Goal: Information Seeking & Learning: Check status

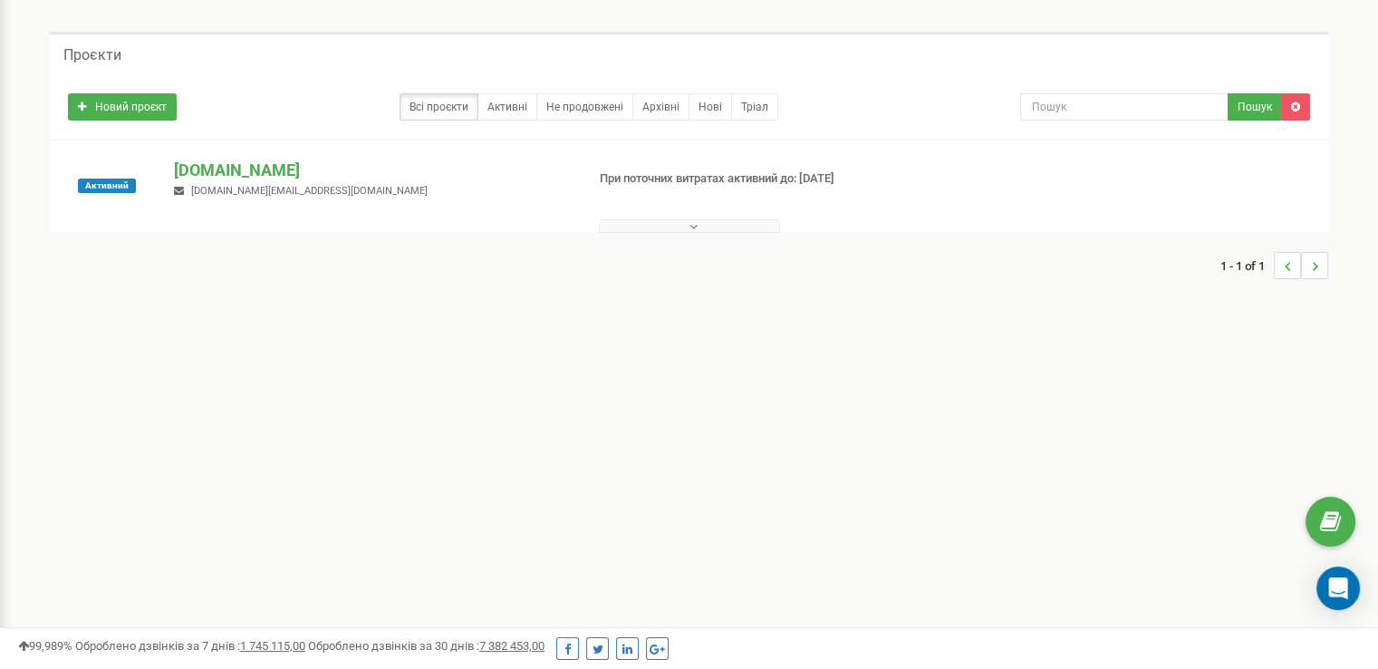
scroll to position [62, 0]
click at [692, 228] on icon at bounding box center [694, 224] width 8 height 13
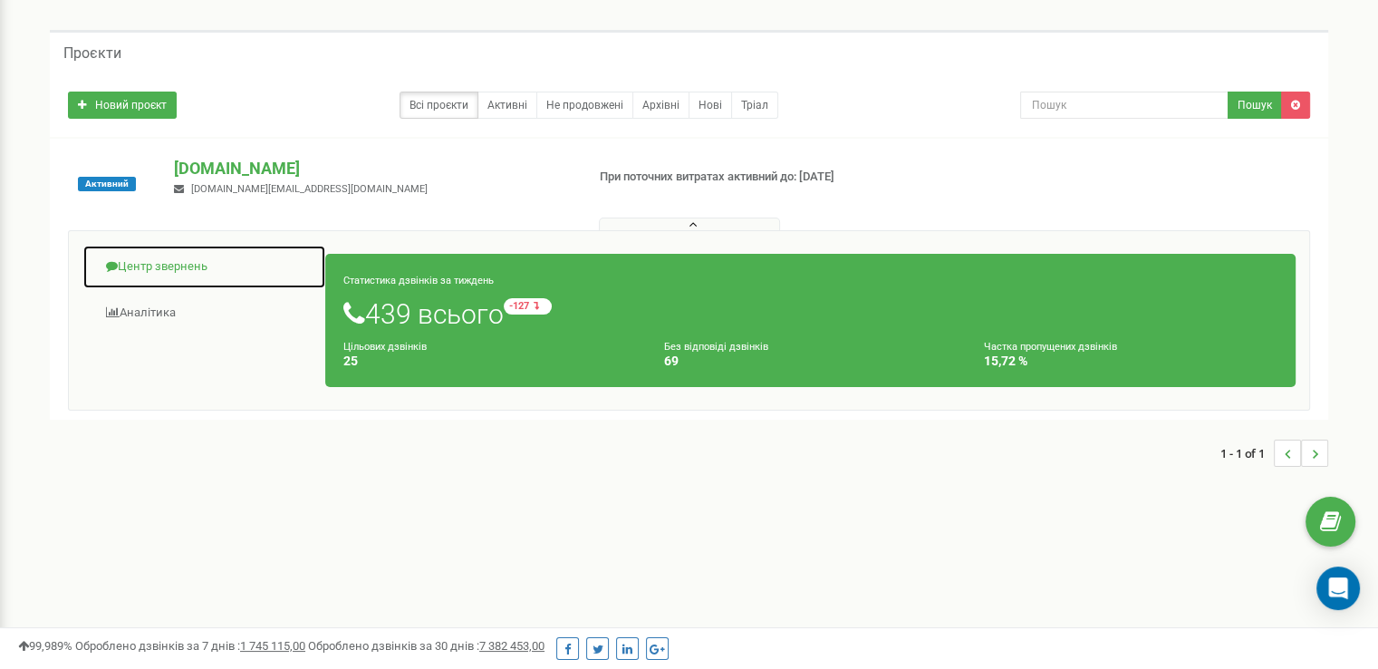
click at [185, 265] on link "Центр звернень" at bounding box center [204, 267] width 244 height 44
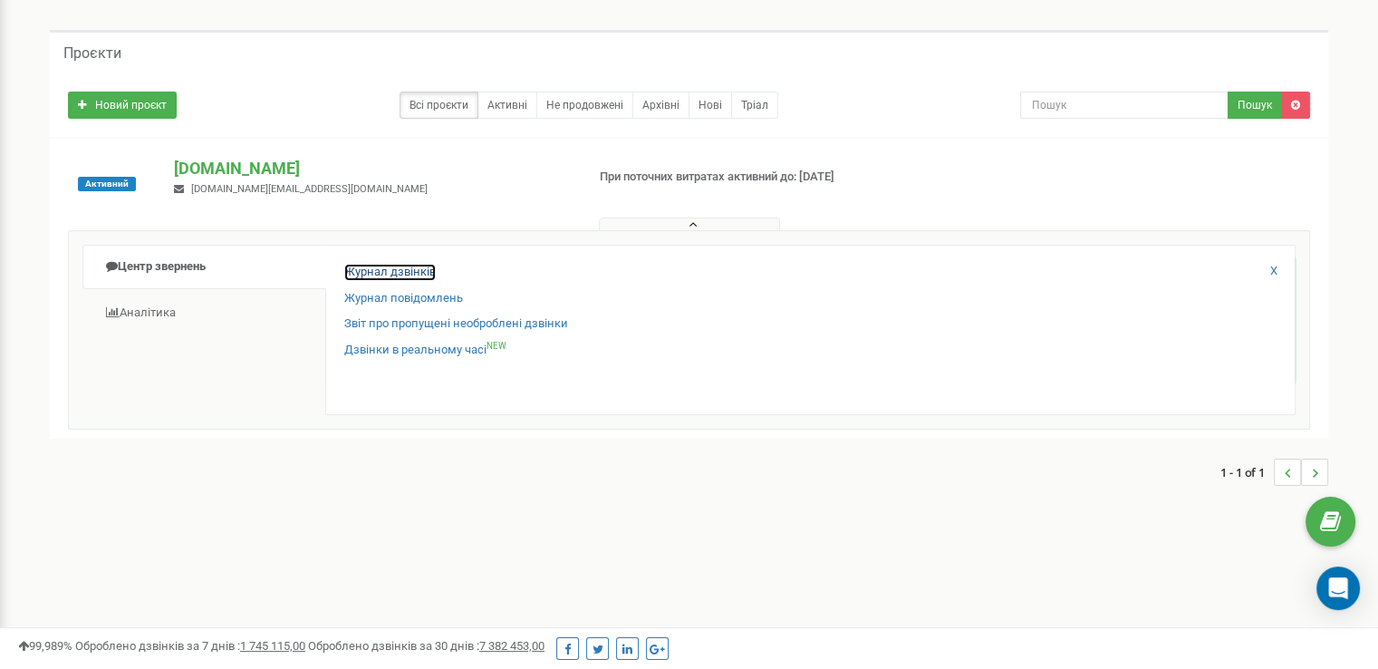
click at [388, 265] on link "Журнал дзвінків" at bounding box center [390, 272] width 92 height 17
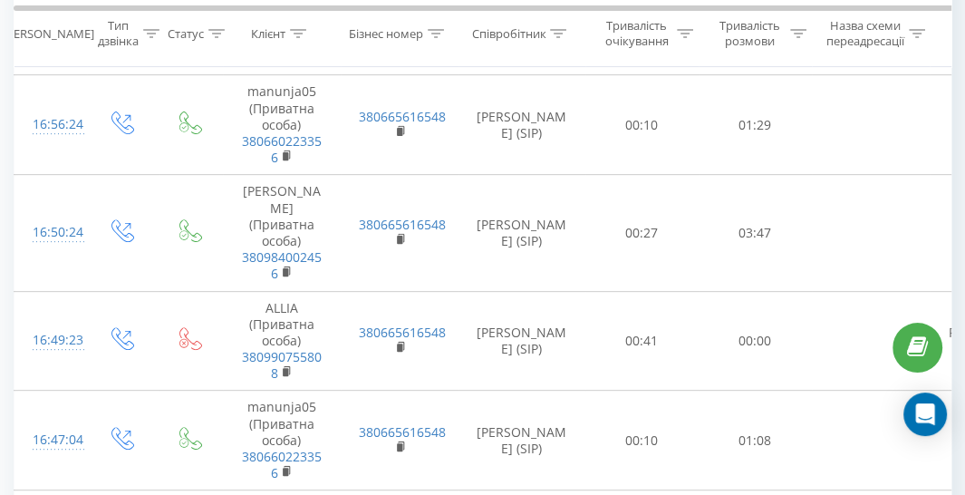
scroll to position [449, 0]
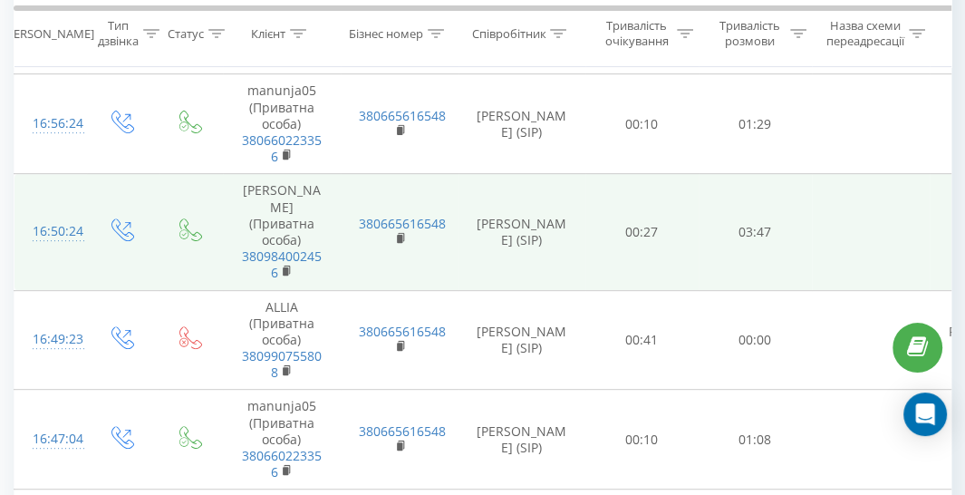
click at [223, 271] on td "Ростислав (Приватна особа) 380984002456" at bounding box center [282, 232] width 118 height 116
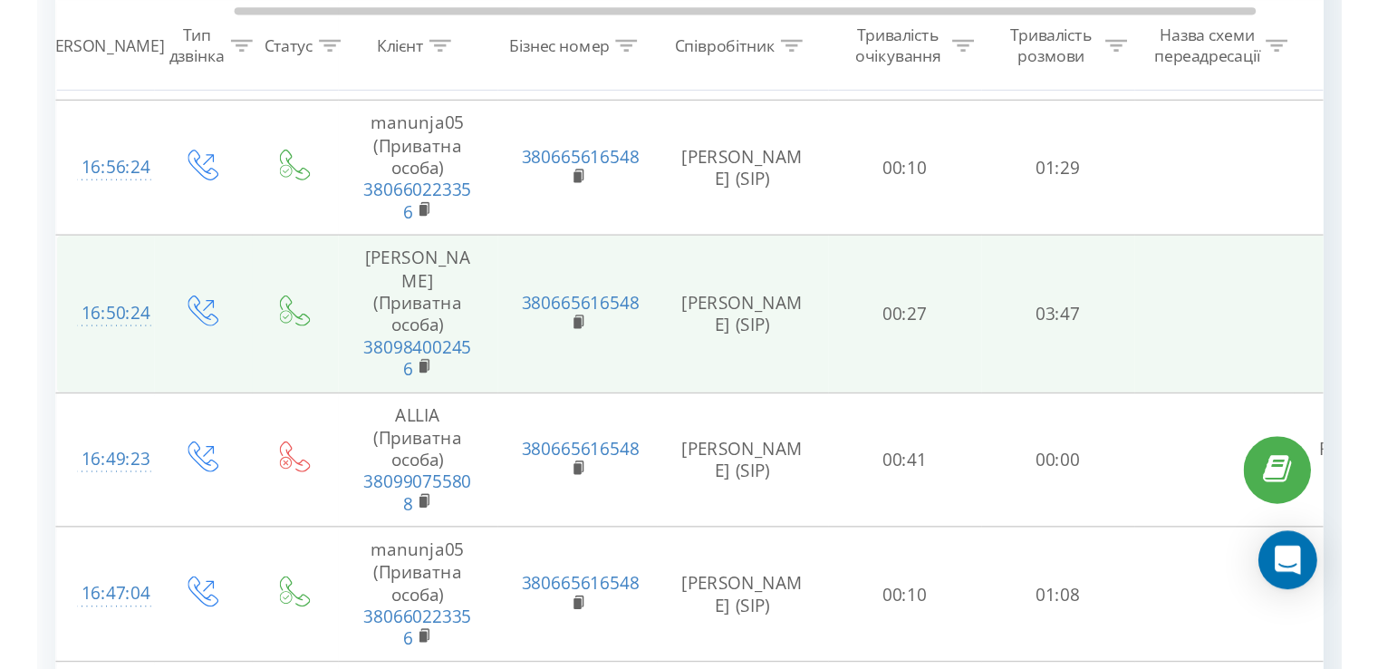
scroll to position [0, 222]
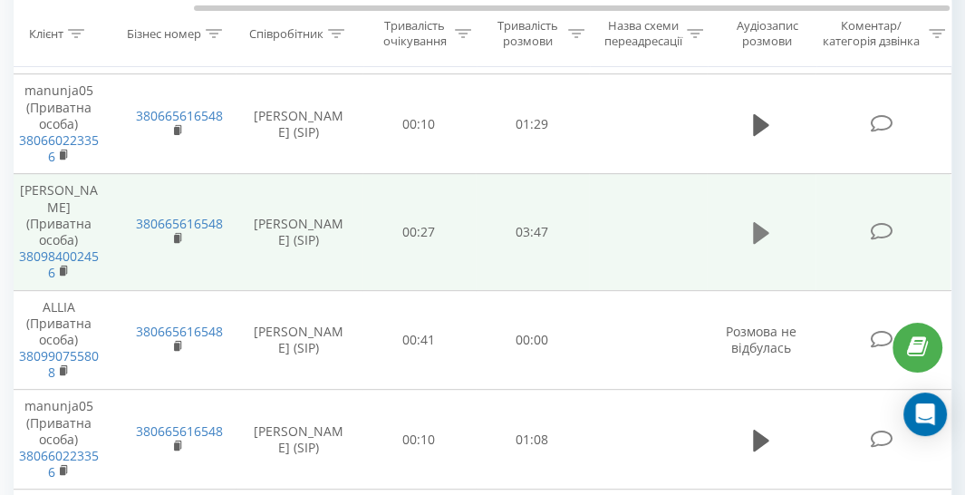
click at [762, 244] on icon at bounding box center [761, 233] width 16 height 22
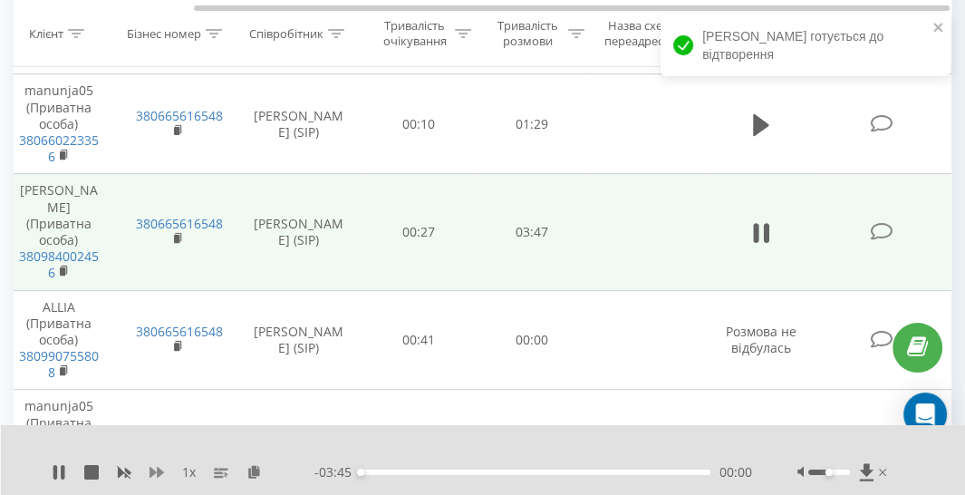
click at [159, 468] on icon at bounding box center [157, 472] width 14 height 11
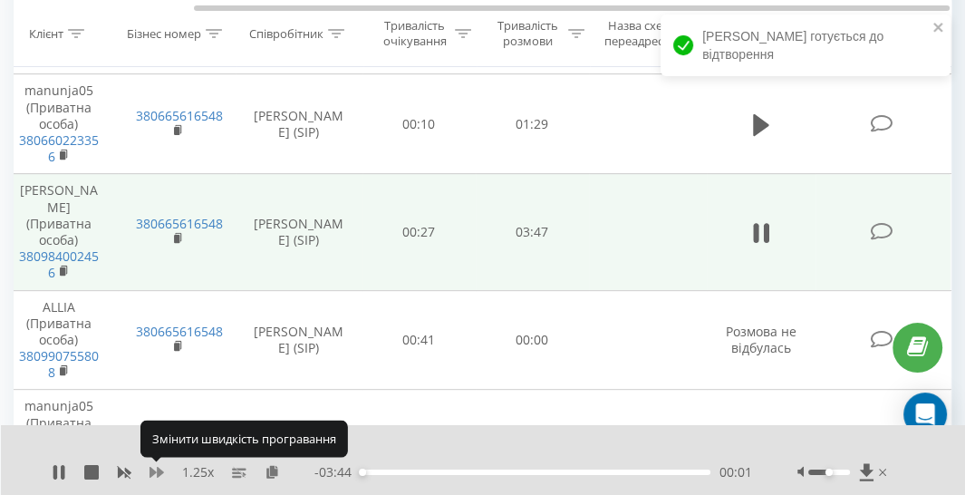
click at [159, 468] on icon at bounding box center [157, 472] width 14 height 11
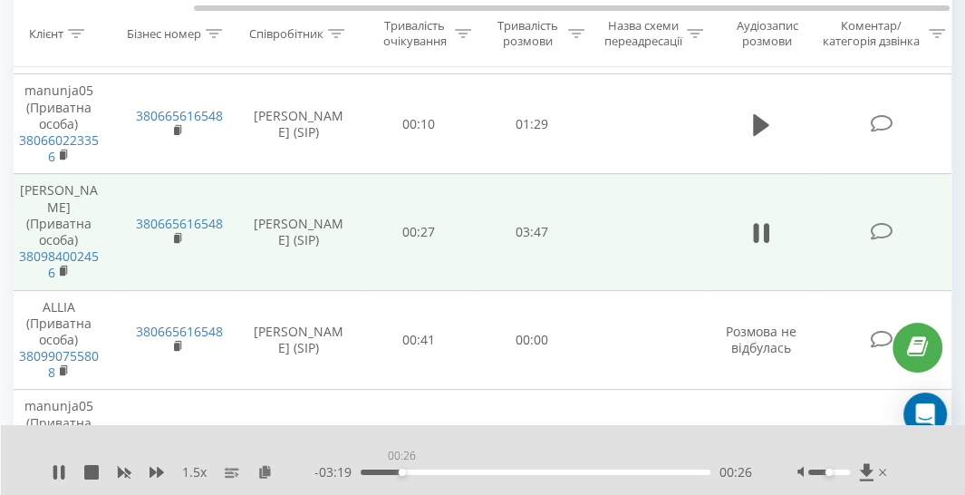
click at [401, 470] on div "00:26" at bounding box center [536, 471] width 350 height 5
click at [443, 472] on div "00:53" at bounding box center [536, 471] width 350 height 5
click at [153, 473] on icon at bounding box center [157, 472] width 14 height 11
click at [470, 472] on div "01:11" at bounding box center [536, 471] width 350 height 5
click at [494, 473] on div "01:26" at bounding box center [536, 471] width 350 height 5
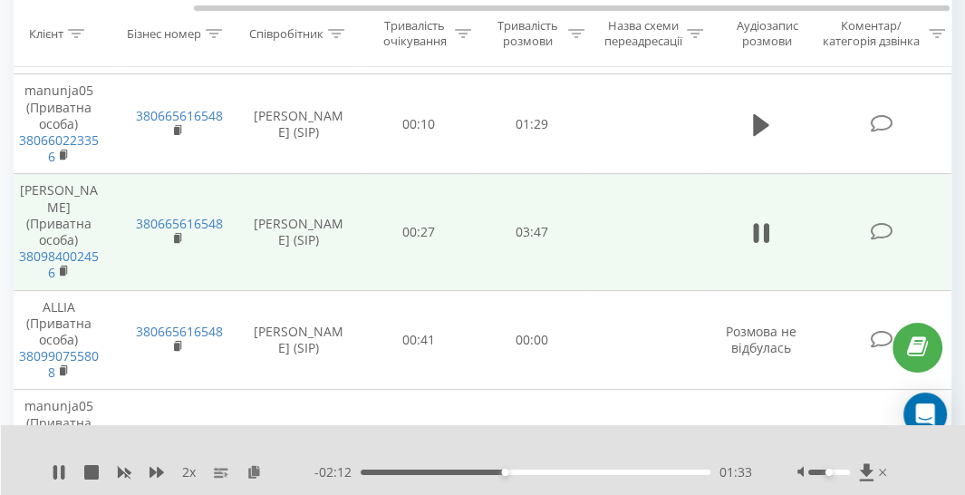
click at [521, 474] on div "01:33" at bounding box center [536, 471] width 350 height 5
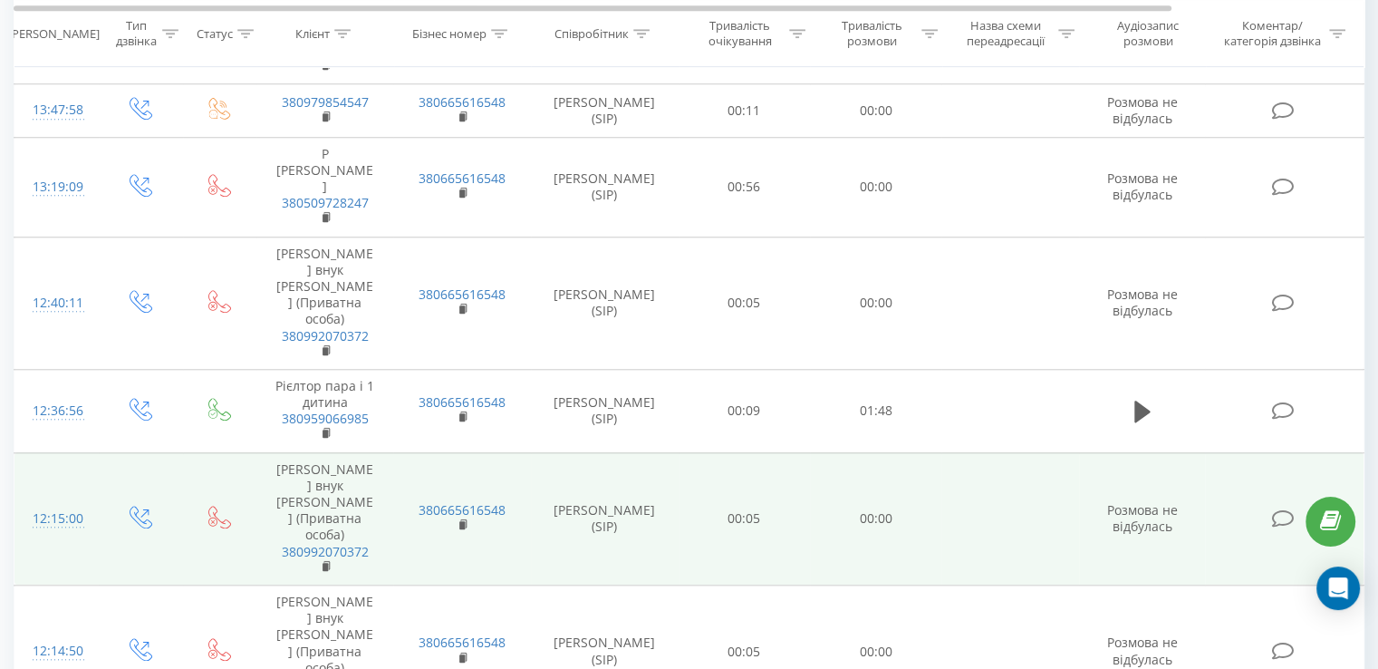
scroll to position [1722, 0]
